Goal: Book appointment/travel/reservation

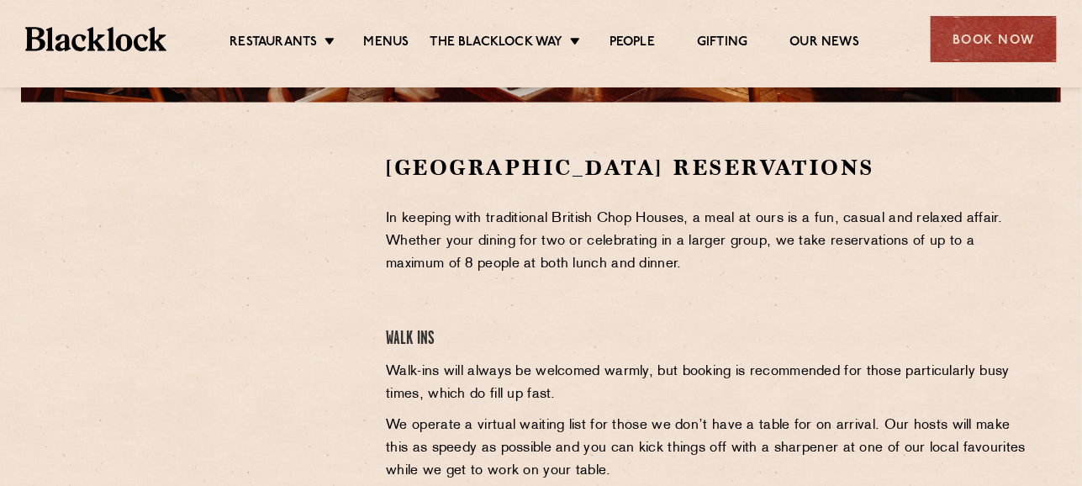
scroll to position [504, 0]
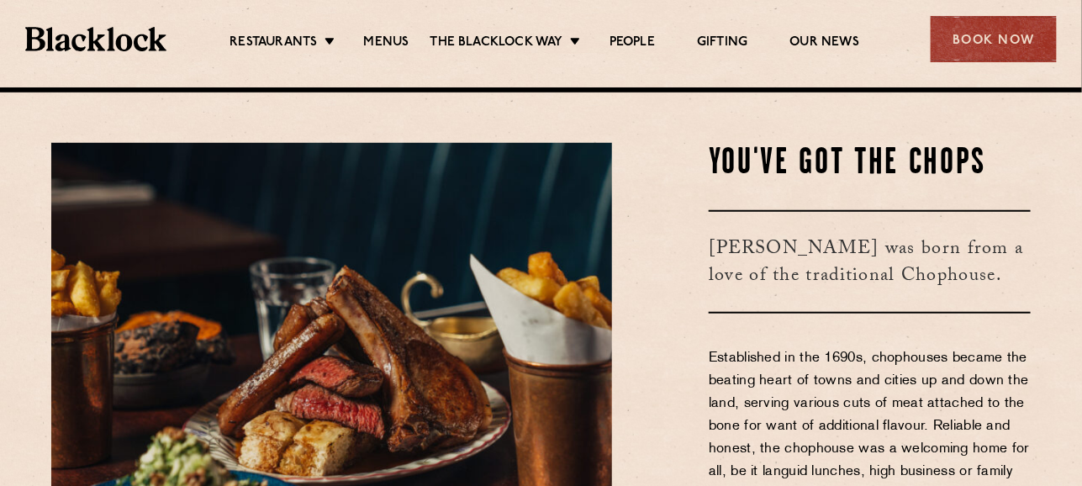
scroll to position [419, 0]
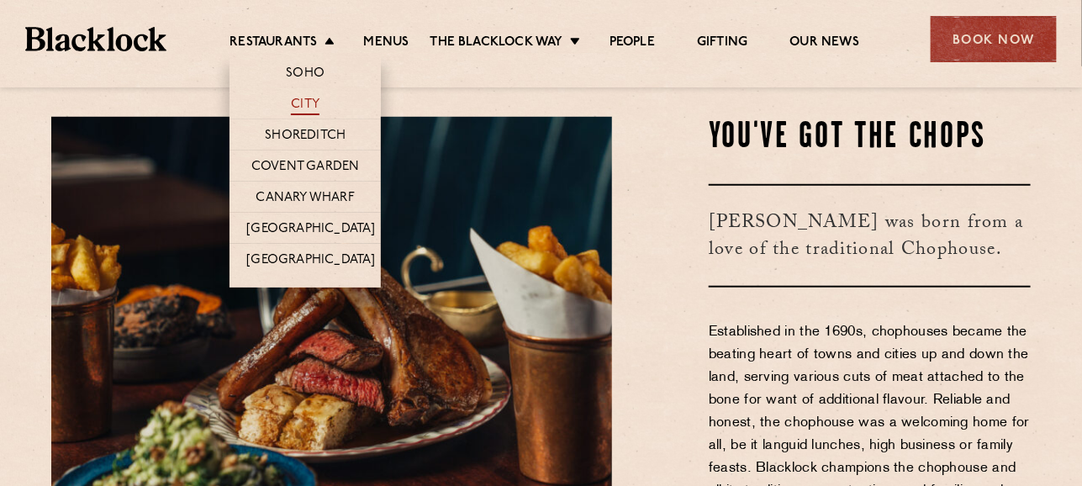
click at [309, 103] on link "City" at bounding box center [305, 106] width 29 height 18
